Goal: Task Accomplishment & Management: Manage account settings

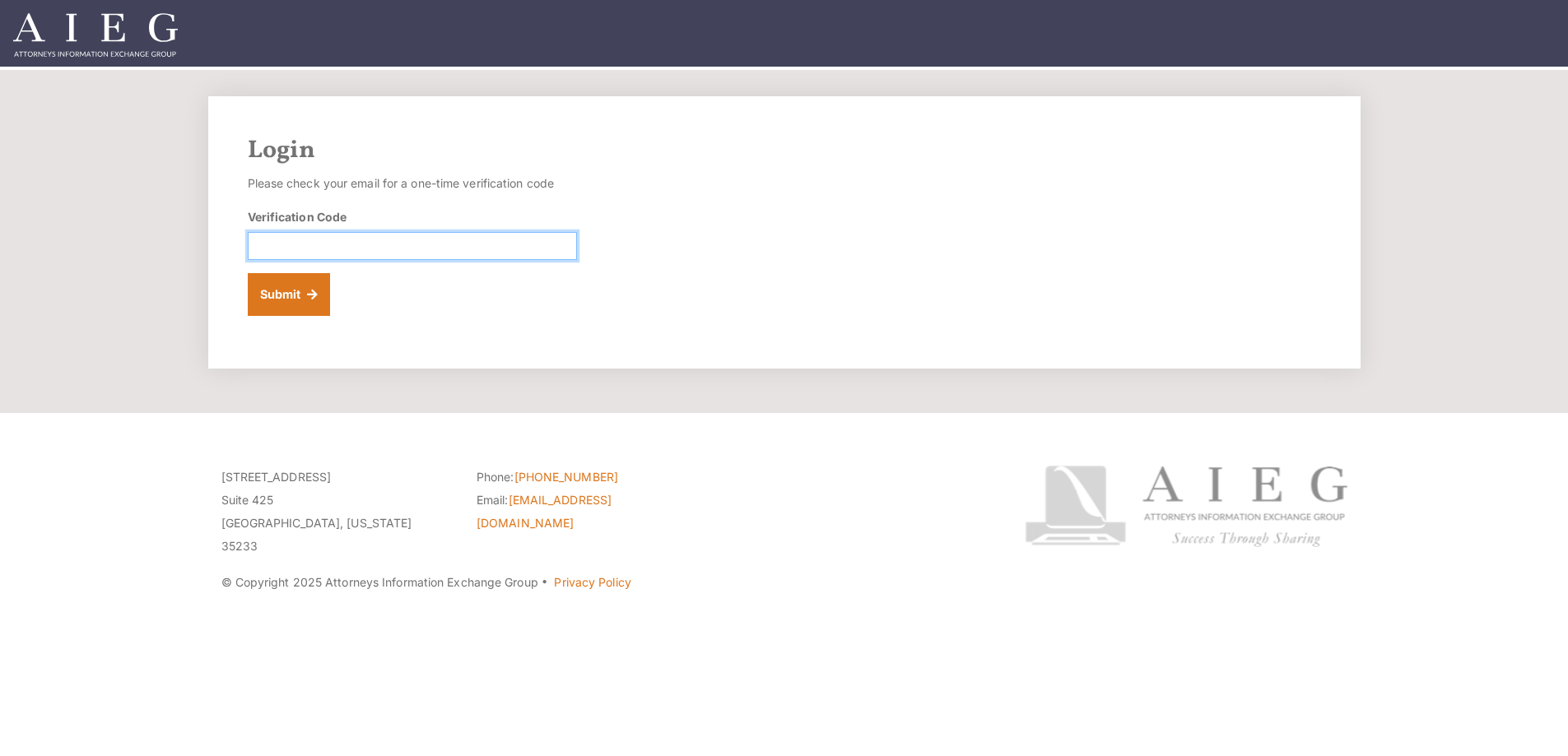
click at [389, 260] on input "Verification Code" at bounding box center [412, 246] width 330 height 28
click at [928, 244] on div "Login Please check your email for a one-time verification code Verification Cod…" at bounding box center [784, 233] width 1153 height 272
click at [386, 260] on input "Verification Code" at bounding box center [412, 246] width 330 height 28
paste input "673239"
type input "673239"
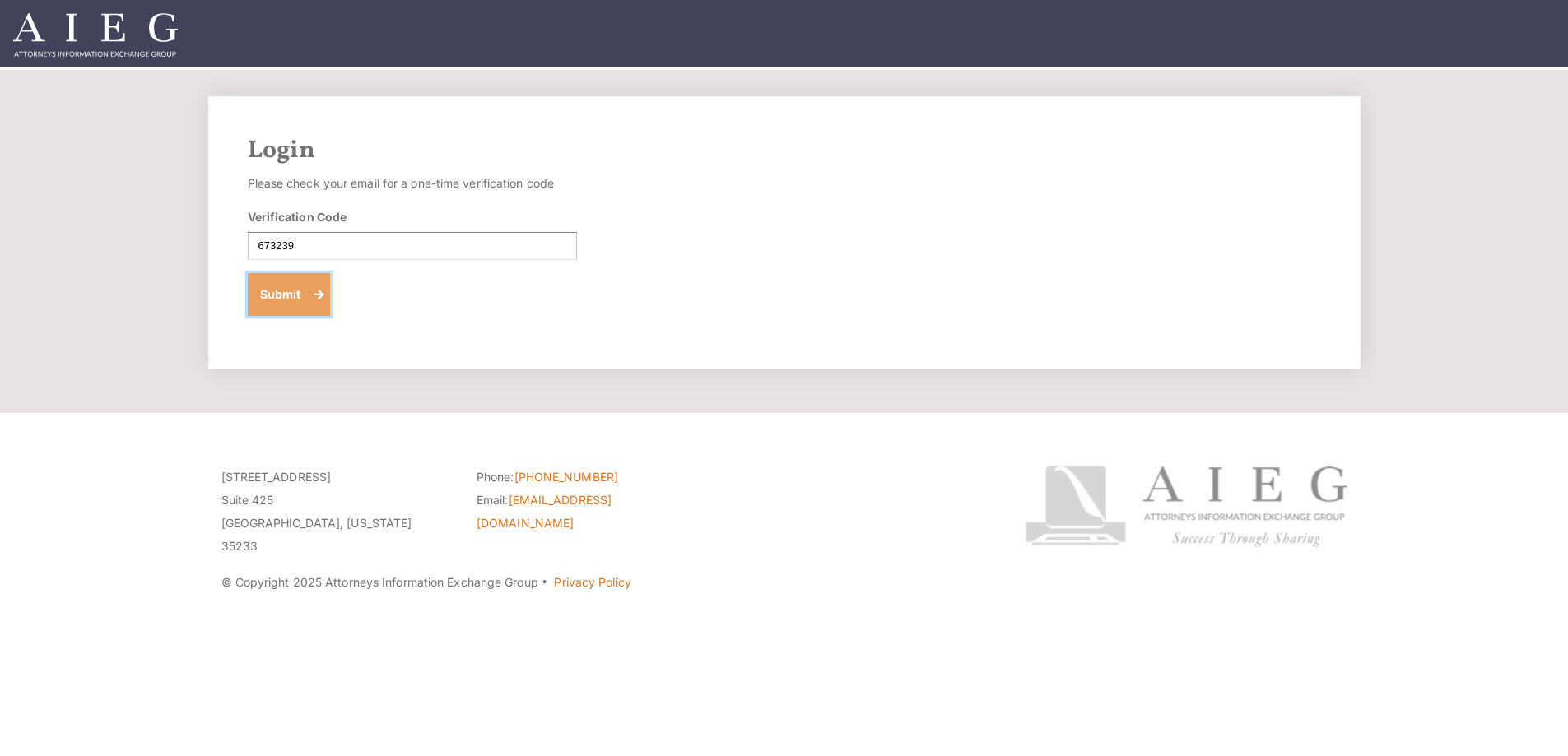
click at [293, 316] on button "Submit" at bounding box center [289, 295] width 84 height 43
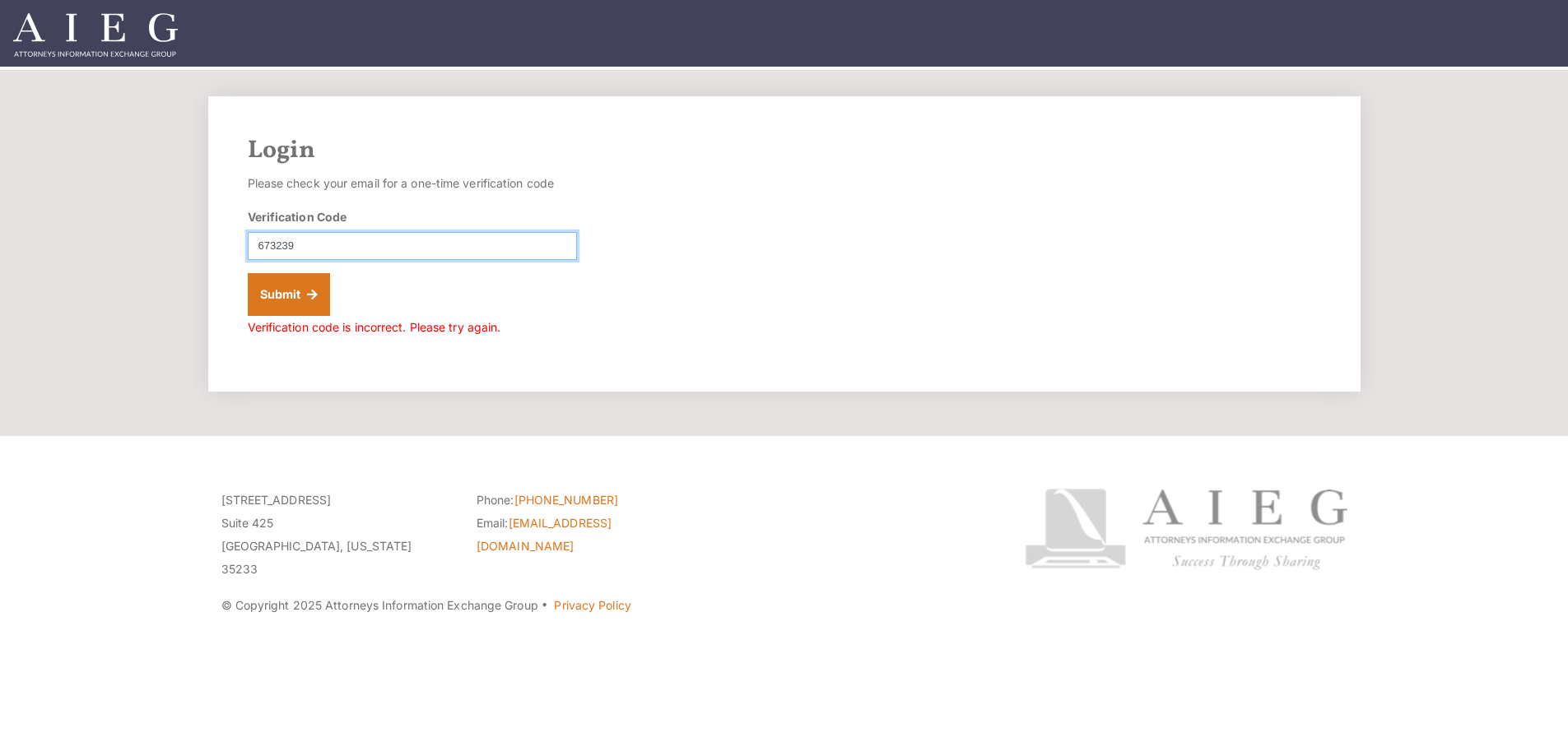
click at [321, 260] on input "673239" at bounding box center [412, 246] width 330 height 28
type input "673239"
click at [292, 316] on button "Submit" at bounding box center [289, 295] width 84 height 43
